Goal: Task Accomplishment & Management: Use online tool/utility

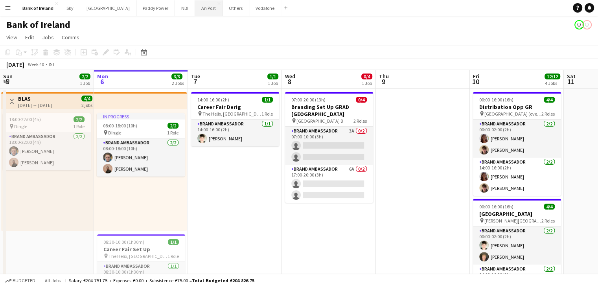
click at [195, 13] on button "An Post Close" at bounding box center [209, 7] width 28 height 15
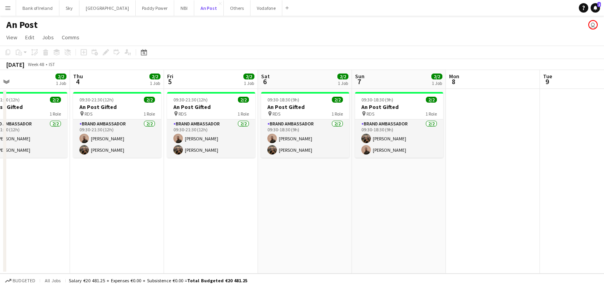
scroll to position [0, 306]
click at [224, 7] on button "Others Close" at bounding box center [237, 7] width 27 height 15
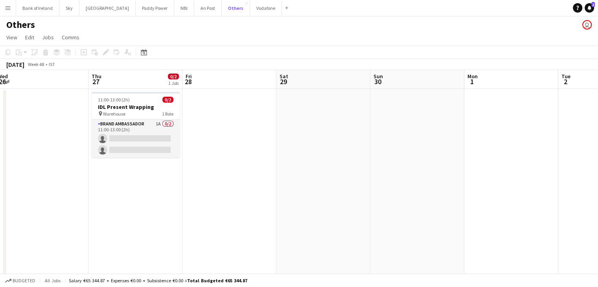
scroll to position [0, 194]
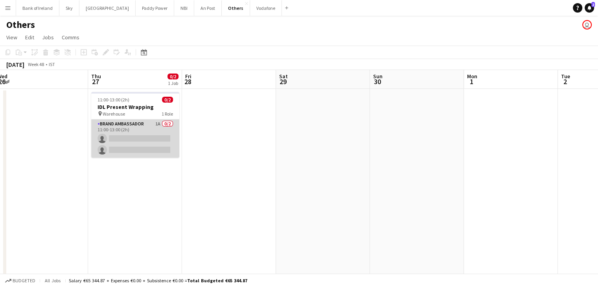
click at [134, 139] on app-card-role "Brand Ambassador 1A 0/2 11:00-13:00 (2h) single-neutral-actions single-neutral-…" at bounding box center [135, 139] width 88 height 38
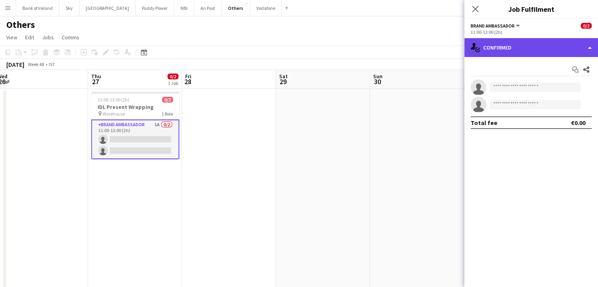
click at [497, 53] on div "single-neutral-actions-check-2 Confirmed" at bounding box center [531, 47] width 134 height 19
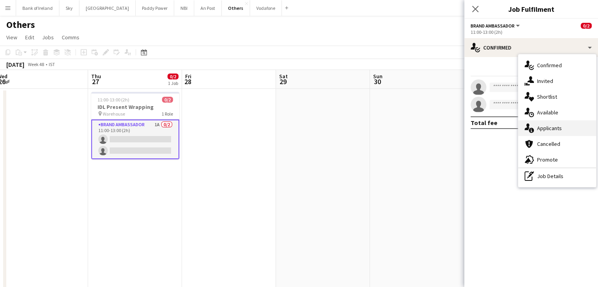
click at [547, 129] on span "Applicants" at bounding box center [549, 128] width 25 height 7
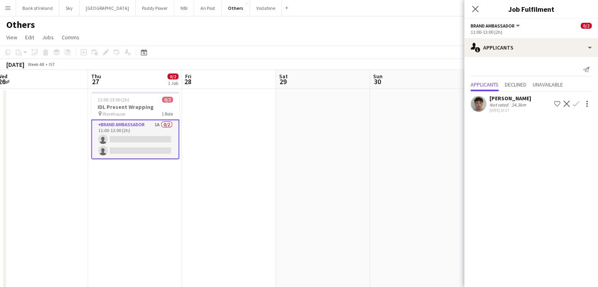
click at [370, 145] on app-date-cell at bounding box center [417, 206] width 94 height 235
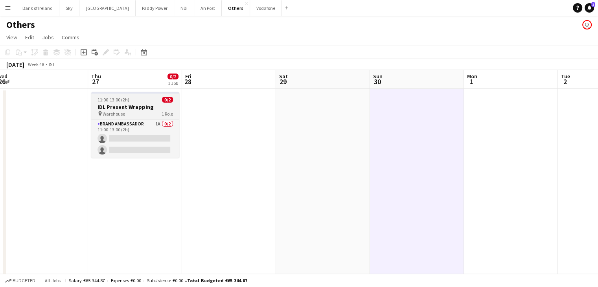
click at [149, 112] on div "pin Warehouse 1 Role" at bounding box center [135, 114] width 88 height 6
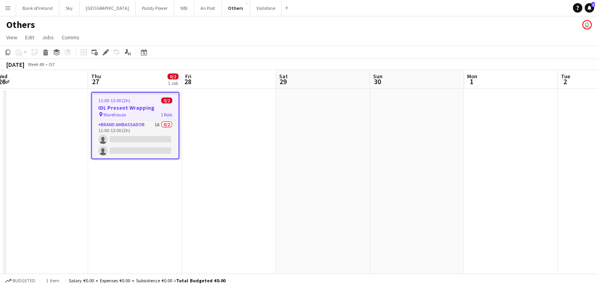
click at [216, 123] on app-date-cell at bounding box center [229, 206] width 94 height 235
